Goal: Task Accomplishment & Management: Use online tool/utility

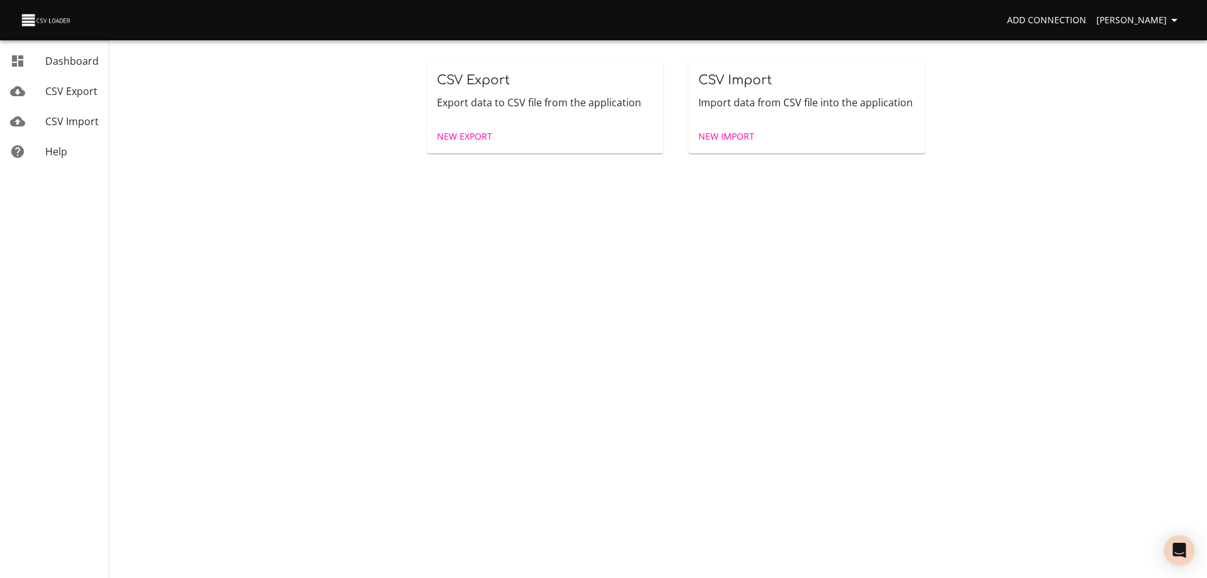
click at [722, 138] on span "New Import" at bounding box center [727, 137] width 56 height 16
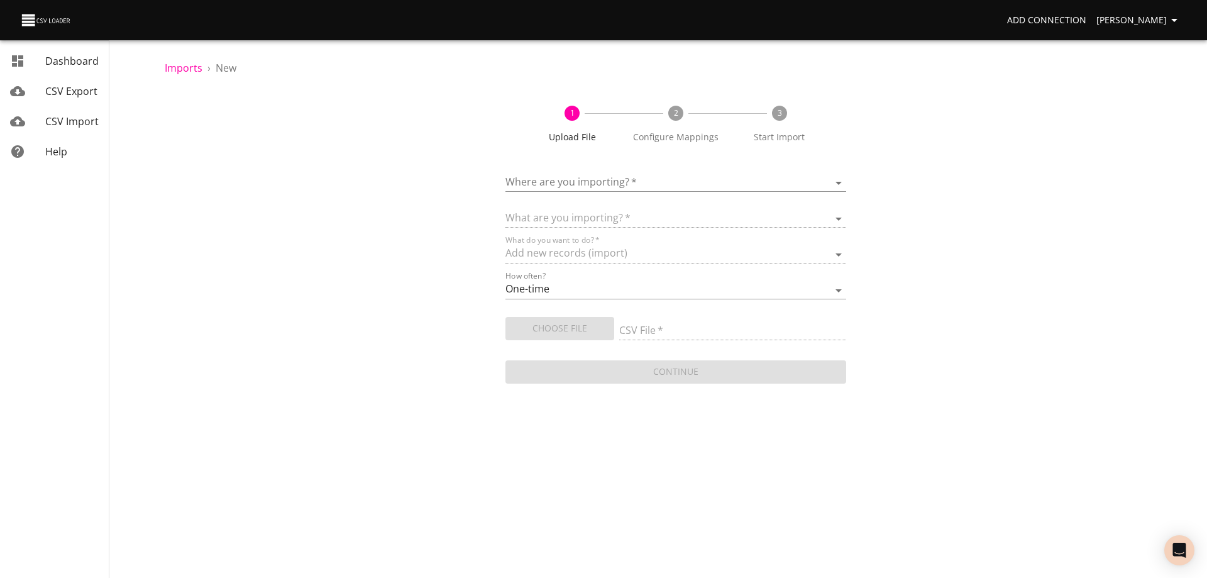
click at [623, 182] on body "Add Connection [PERSON_NAME] Dashboard CSV Export CSV Import Help Imports › New…" at bounding box center [603, 289] width 1207 height 578
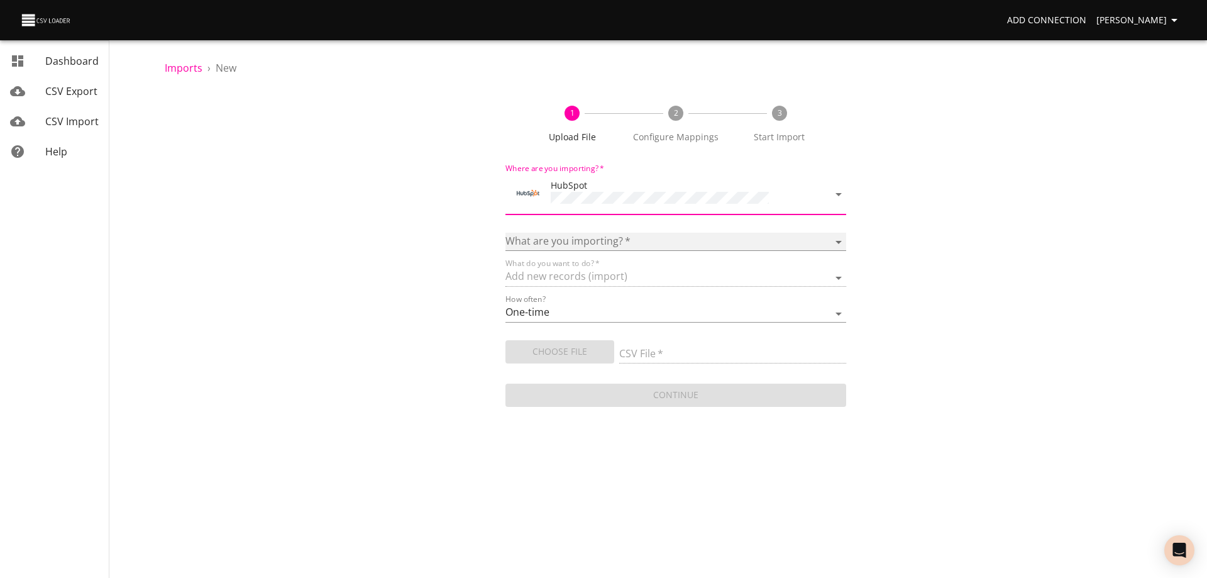
click at [598, 237] on select "Calls Companies Contacts Deals Emails Line items Meetings Notes Products Tasks …" at bounding box center [676, 242] width 341 height 18
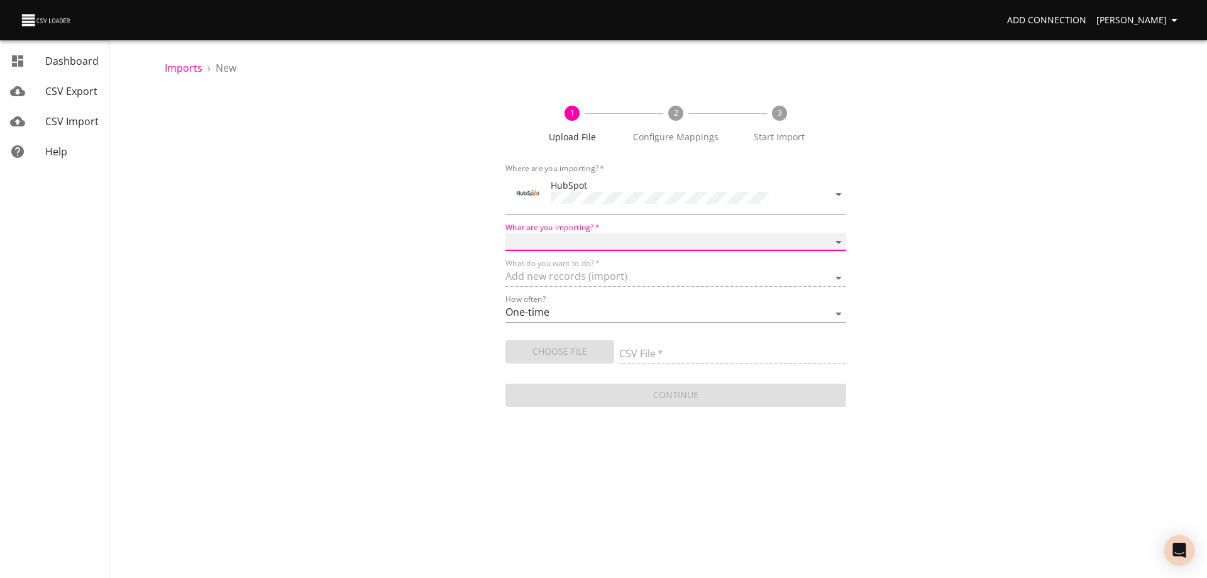
select select "deals"
click at [506, 233] on select "Calls Companies Contacts Deals Emails Line items Meetings Notes Products Tasks …" at bounding box center [676, 242] width 341 height 18
click at [561, 348] on span "Choose File" at bounding box center [560, 352] width 89 height 16
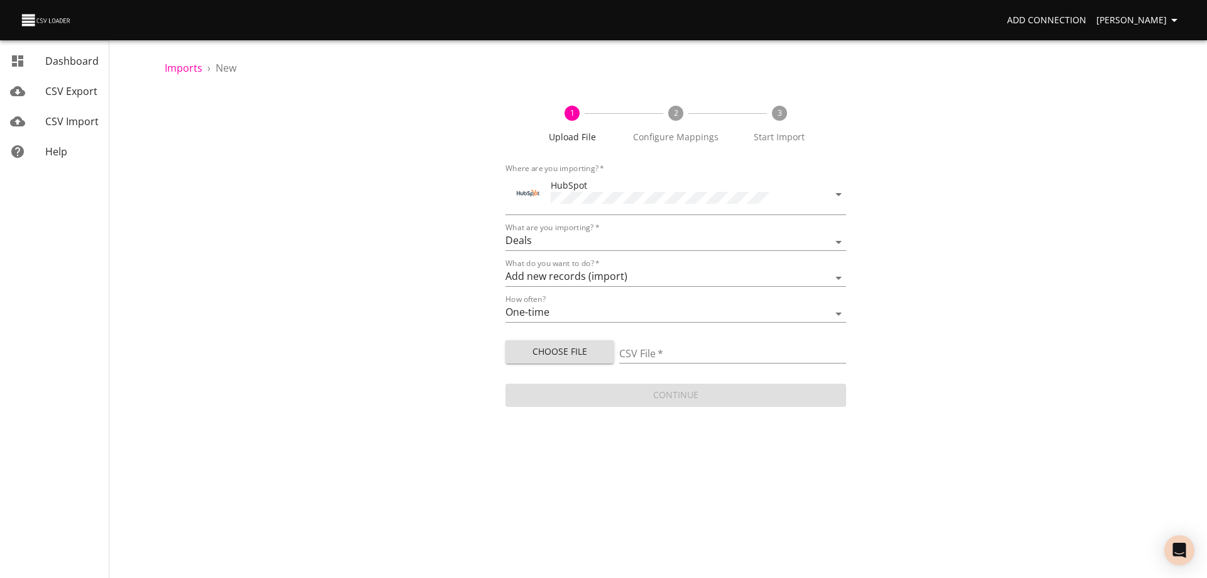
type input "Doctor Daily Sales 09042025.csv"
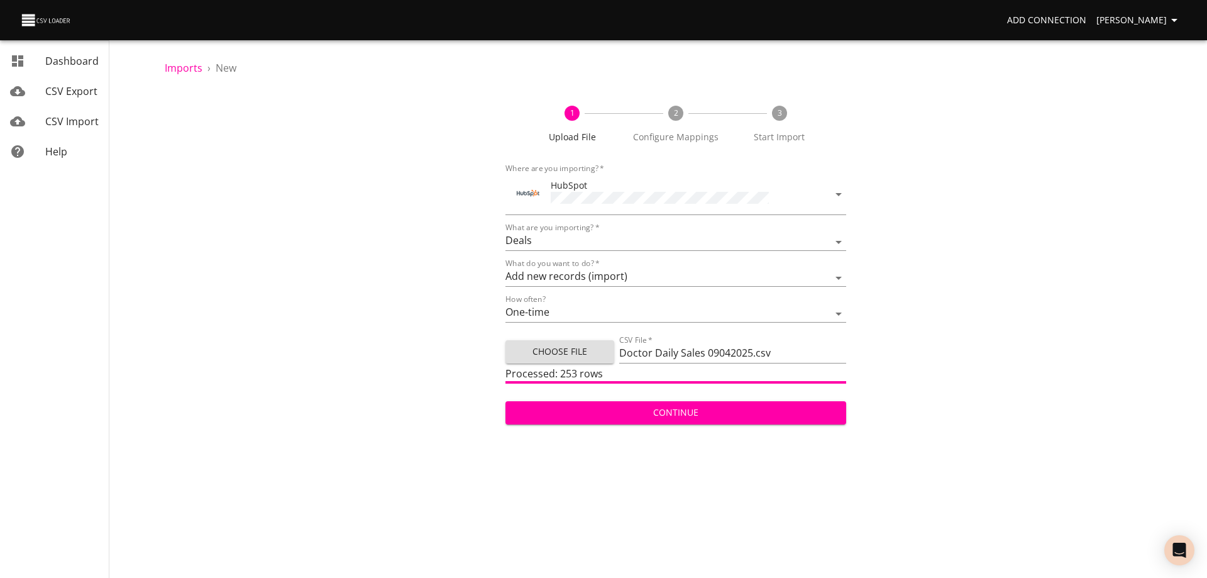
click at [675, 412] on span "Continue" at bounding box center [676, 413] width 321 height 16
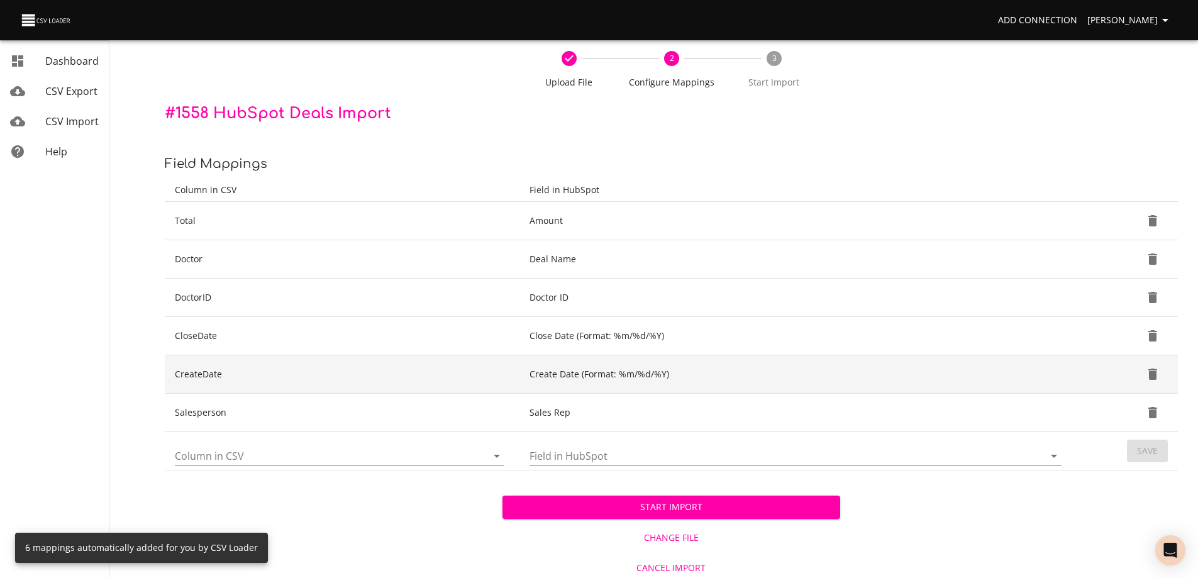
scroll to position [59, 0]
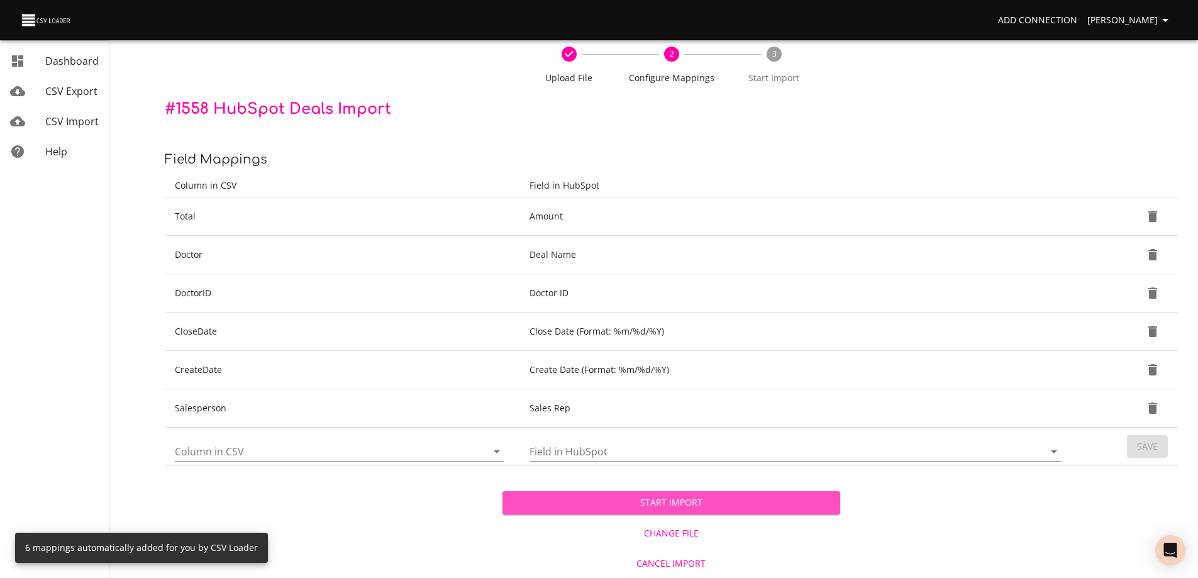
click at [692, 498] on span "Start Import" at bounding box center [671, 503] width 318 height 16
